Goal: Task Accomplishment & Management: Manage account settings

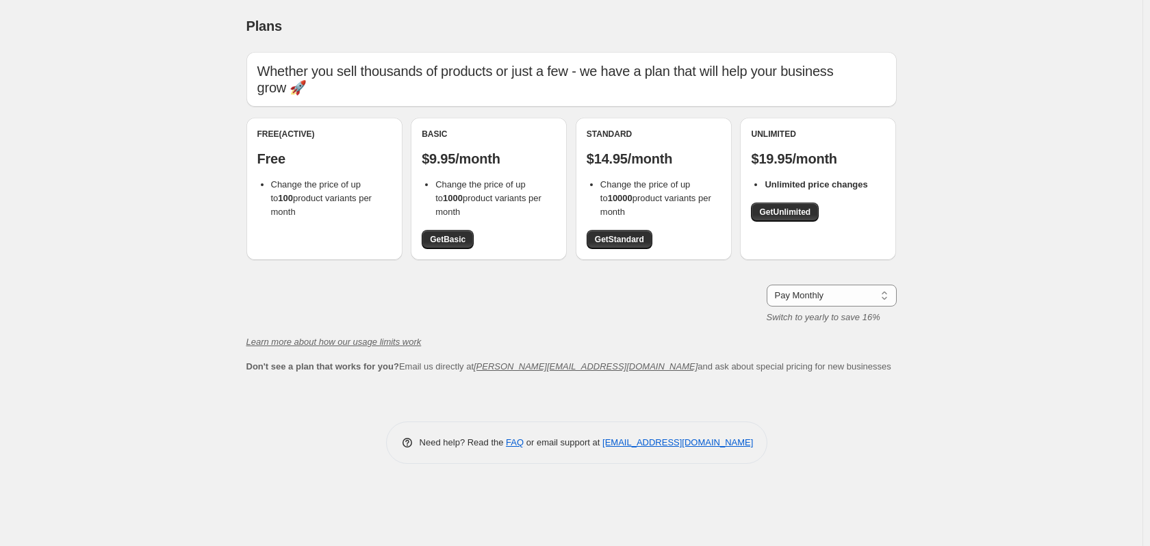
click at [290, 227] on div "Free (Active) Free Change the price of up to 100 product variants per month" at bounding box center [324, 189] width 156 height 142
click at [282, 253] on div "Free (Active) Free Change the price of up to 100 product variants per month" at bounding box center [324, 189] width 156 height 142
